Goal: Information Seeking & Learning: Learn about a topic

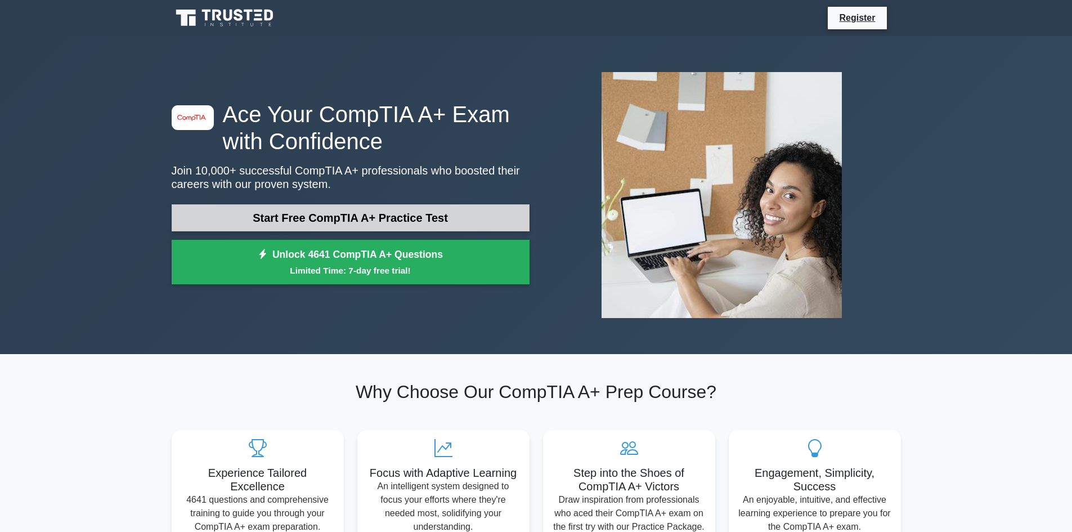
click at [359, 213] on link "Start Free CompTIA A+ Practice Test" at bounding box center [351, 217] width 358 height 27
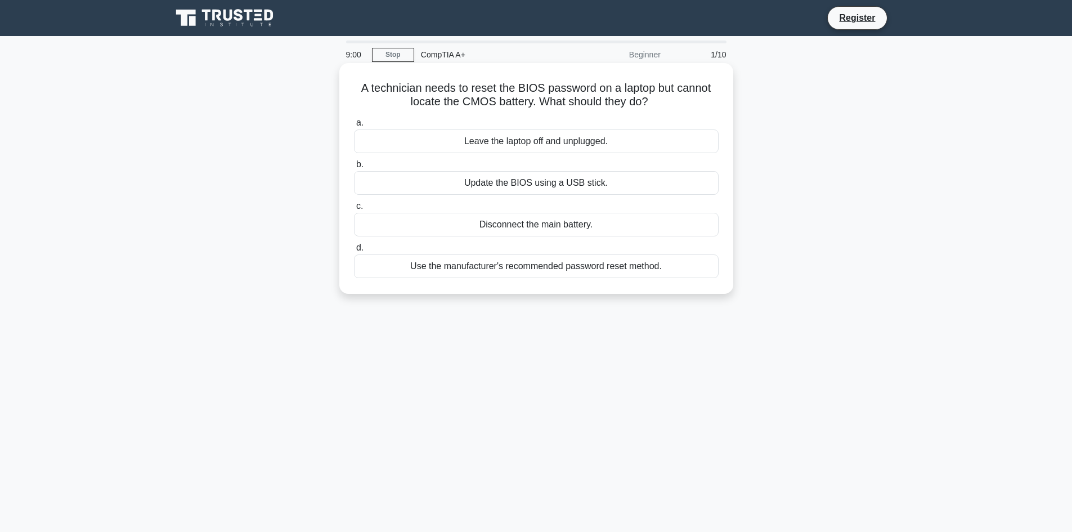
click at [502, 229] on div "Disconnect the main battery." at bounding box center [536, 225] width 365 height 24
click at [354, 210] on input "c. Disconnect the main battery." at bounding box center [354, 206] width 0 height 7
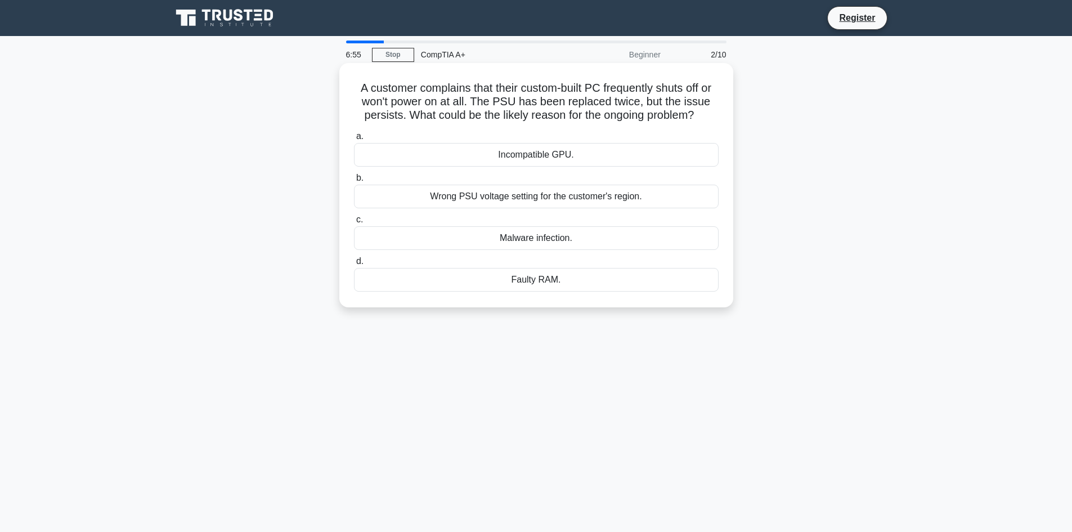
click at [421, 201] on div "Wrong PSU voltage setting for the customer's region." at bounding box center [536, 197] width 365 height 24
click at [354, 182] on input "b. Wrong PSU voltage setting for the customer's region." at bounding box center [354, 177] width 0 height 7
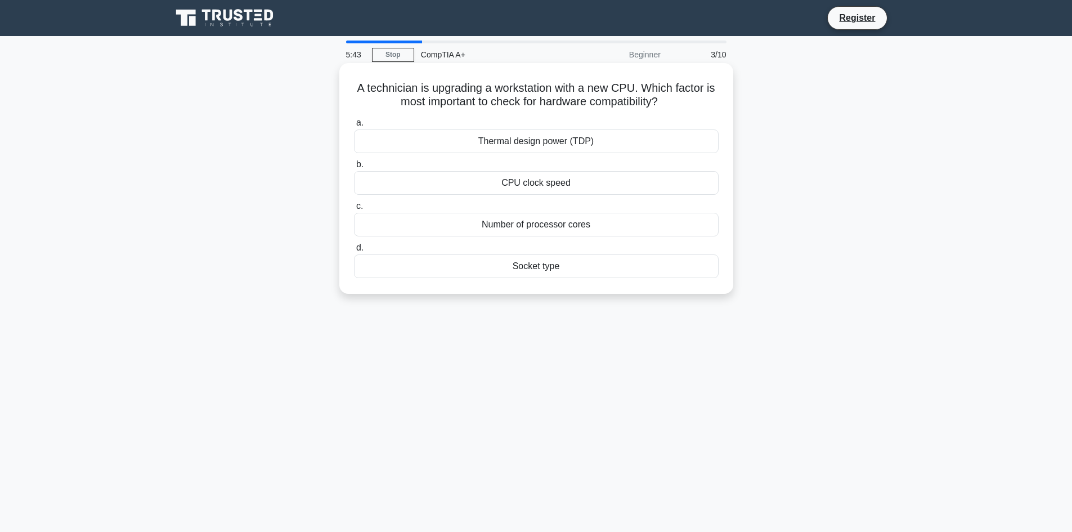
click at [506, 146] on div "Thermal design power (TDP)" at bounding box center [536, 141] width 365 height 24
click at [354, 127] on input "a. Thermal design power (TDP)" at bounding box center [354, 122] width 0 height 7
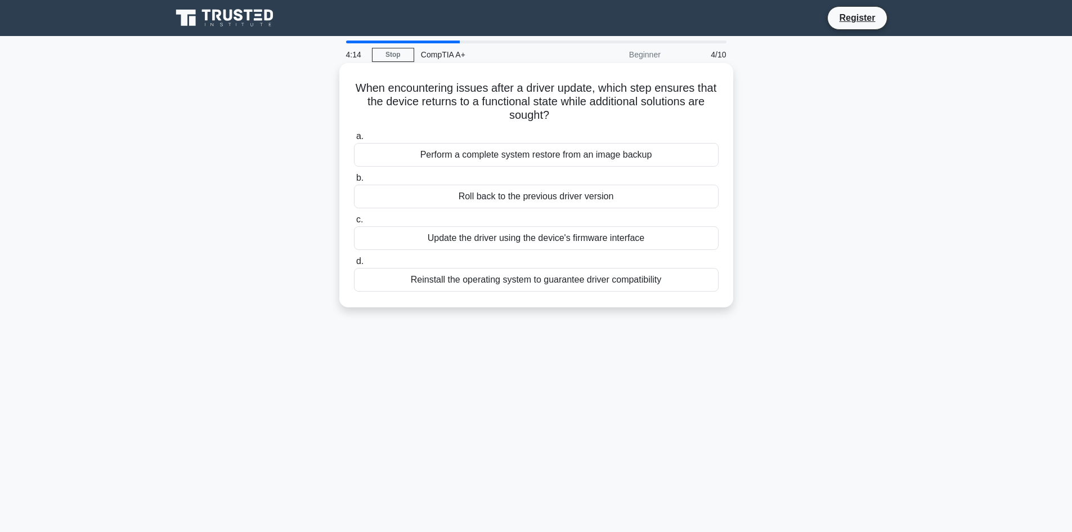
click at [565, 285] on div "Reinstall the operating system to guarantee driver compatibility" at bounding box center [536, 280] width 365 height 24
click at [354, 265] on input "d. Reinstall the operating system to guarantee driver compatibility" at bounding box center [354, 261] width 0 height 7
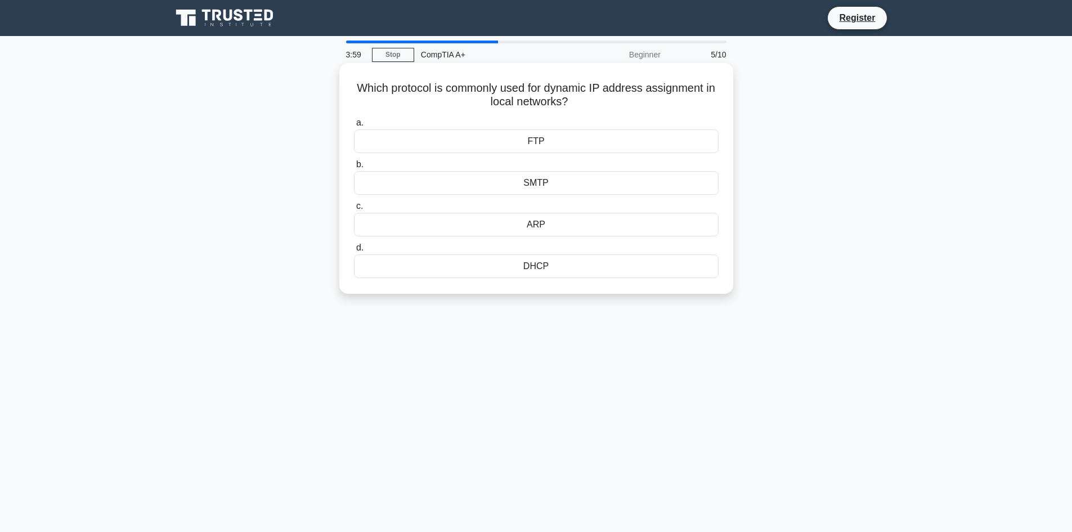
click at [528, 267] on div "DHCP" at bounding box center [536, 266] width 365 height 24
click at [354, 251] on input "d. DHCP" at bounding box center [354, 247] width 0 height 7
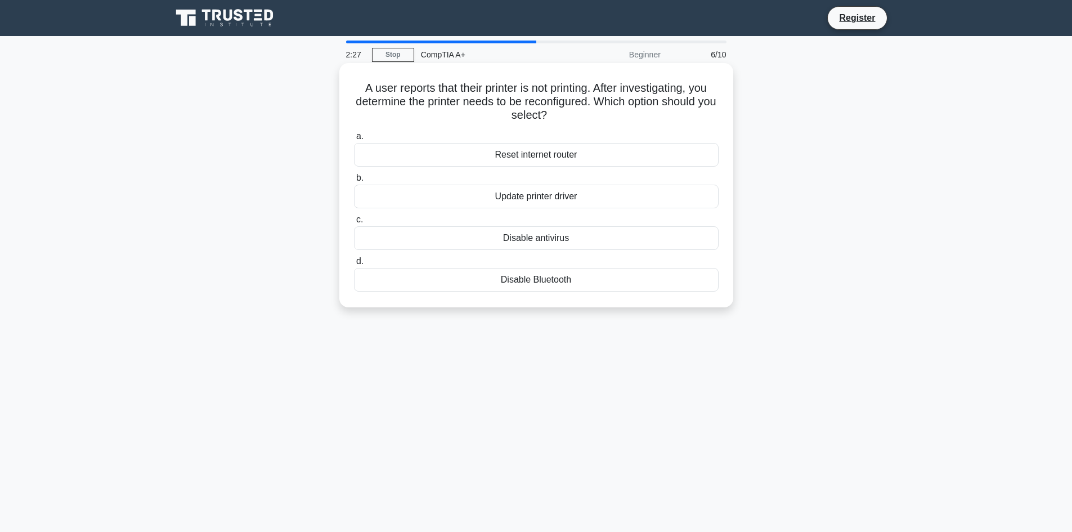
click at [525, 159] on div "Reset internet router" at bounding box center [536, 155] width 365 height 24
click at [354, 140] on input "a. Reset internet router" at bounding box center [354, 136] width 0 height 7
click at [542, 285] on div "Setup log" at bounding box center [536, 280] width 365 height 24
click at [354, 265] on input "d. Setup log" at bounding box center [354, 261] width 0 height 7
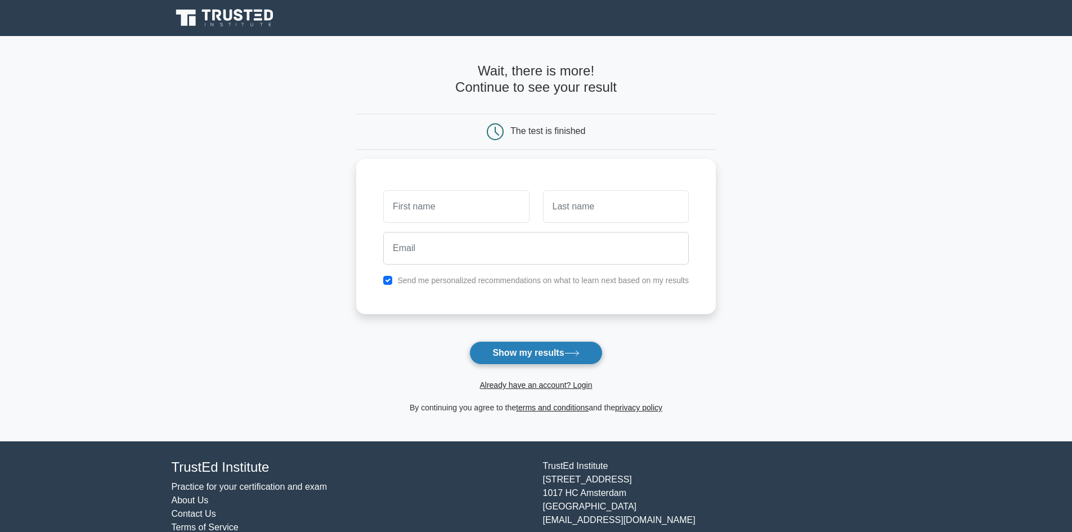
click at [515, 362] on button "Show my results" at bounding box center [535, 353] width 133 height 24
drag, startPoint x: 434, startPoint y: 174, endPoint x: 437, endPoint y: 182, distance: 8.2
click at [434, 176] on div "Send me personalized recommendations on what to learn next based on my results" at bounding box center [535, 233] width 359 height 155
click at [440, 190] on input "text" at bounding box center [456, 203] width 146 height 33
type input "[PERSON_NAME]"
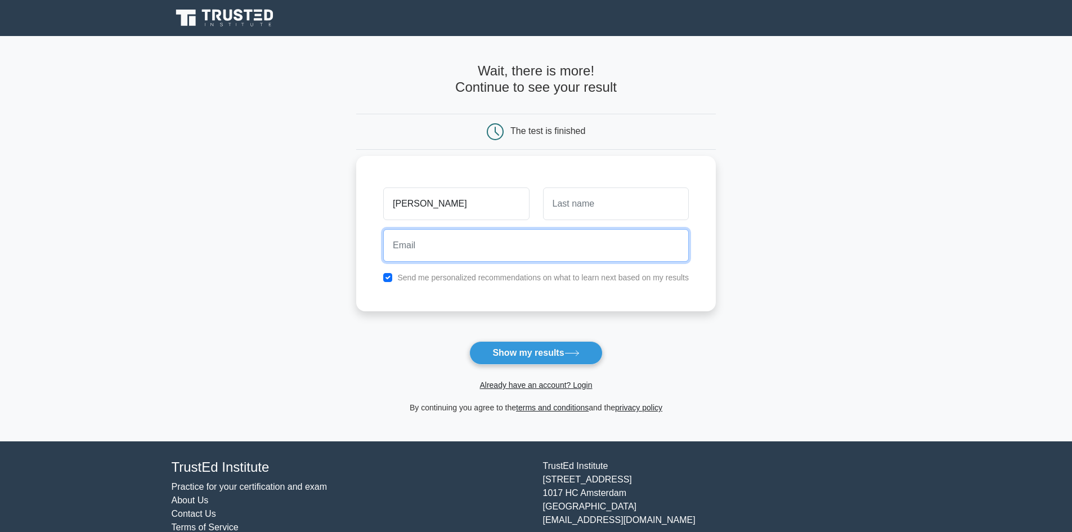
click at [642, 239] on input "email" at bounding box center [535, 245] width 305 height 33
click at [631, 211] on input "text" at bounding box center [616, 203] width 146 height 33
type input "[PERSON_NAME]"
click at [561, 249] on input "email" at bounding box center [535, 245] width 305 height 33
paste input "[EMAIL_ADDRESS][DOMAIN_NAME]"
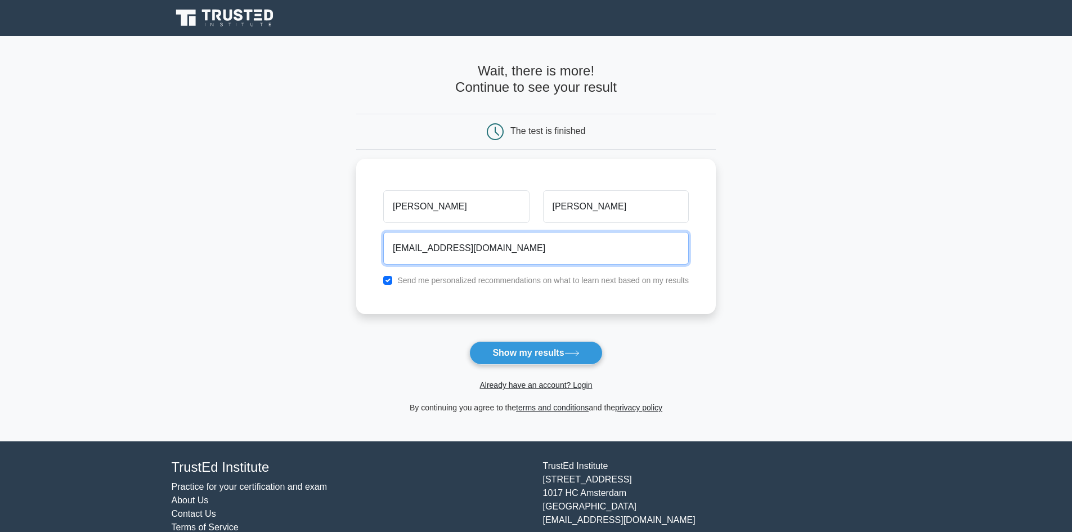
type input "[EMAIL_ADDRESS][DOMAIN_NAME]"
click at [513, 100] on div "Wait, there is more! Continue to see your result" at bounding box center [535, 84] width 359 height 42
click at [565, 349] on button "Show my results" at bounding box center [535, 353] width 133 height 24
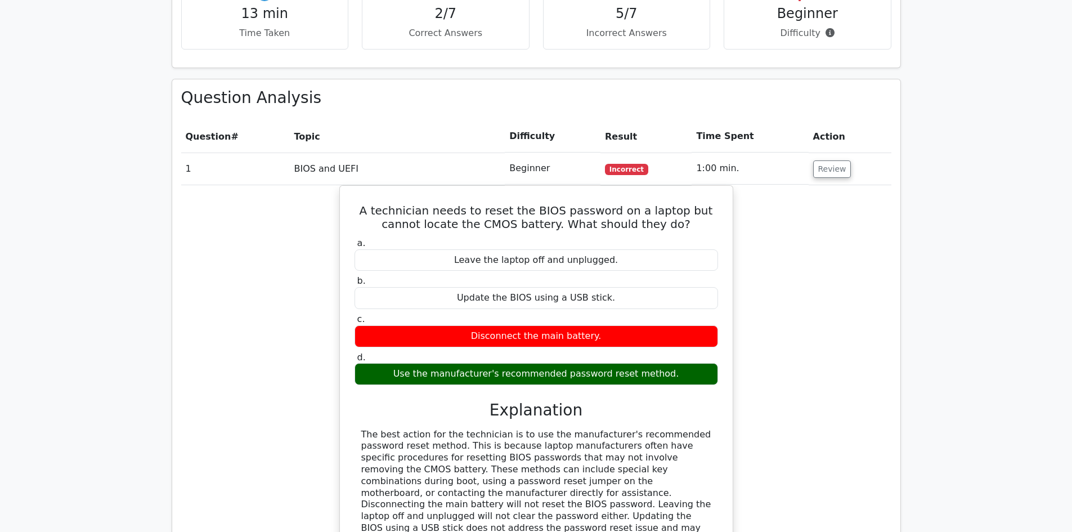
scroll to position [844, 0]
